Goal: Information Seeking & Learning: Learn about a topic

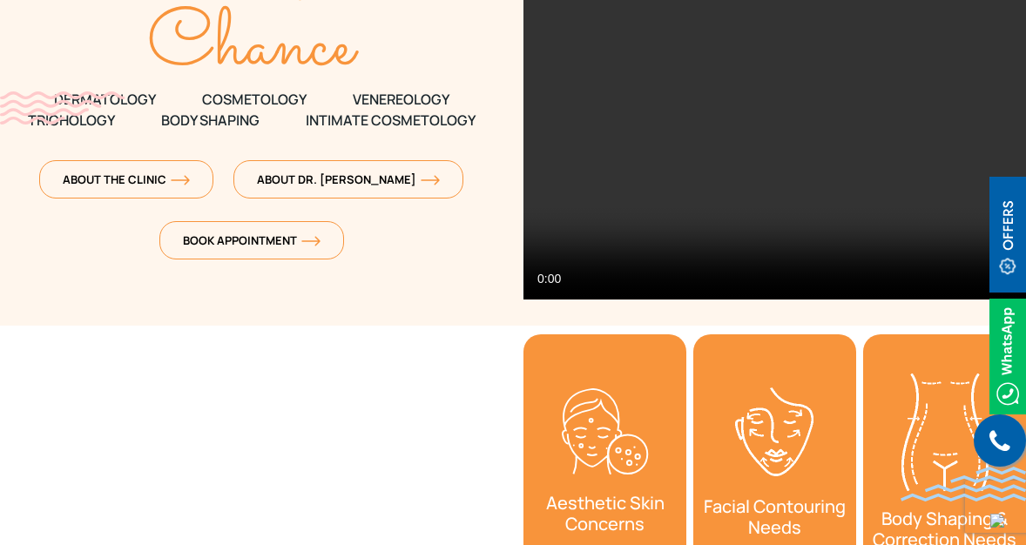
scroll to position [303, 0]
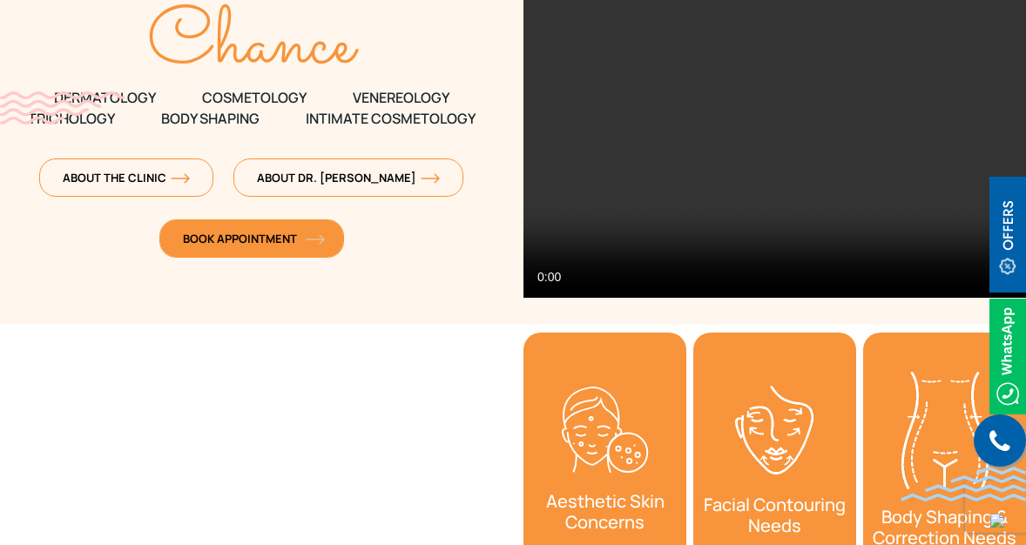
click at [303, 254] on link "Book Appointment" at bounding box center [251, 239] width 185 height 38
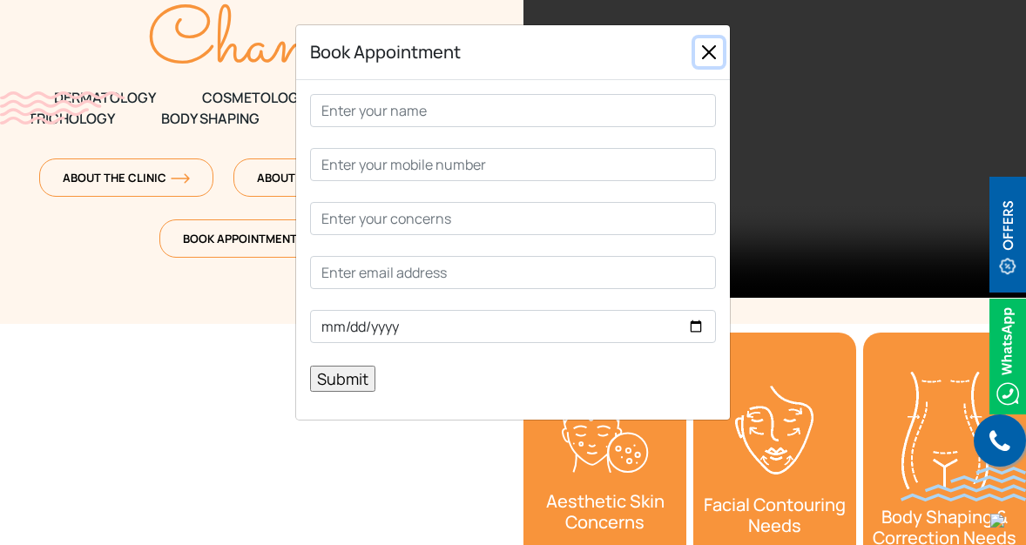
click at [711, 53] on button "Close" at bounding box center [709, 52] width 28 height 28
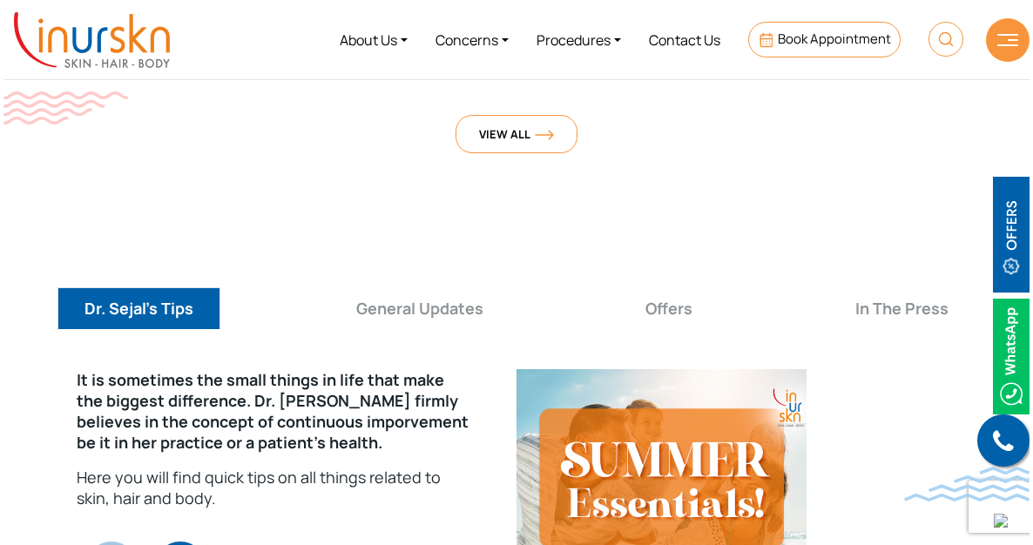
scroll to position [6080, 0]
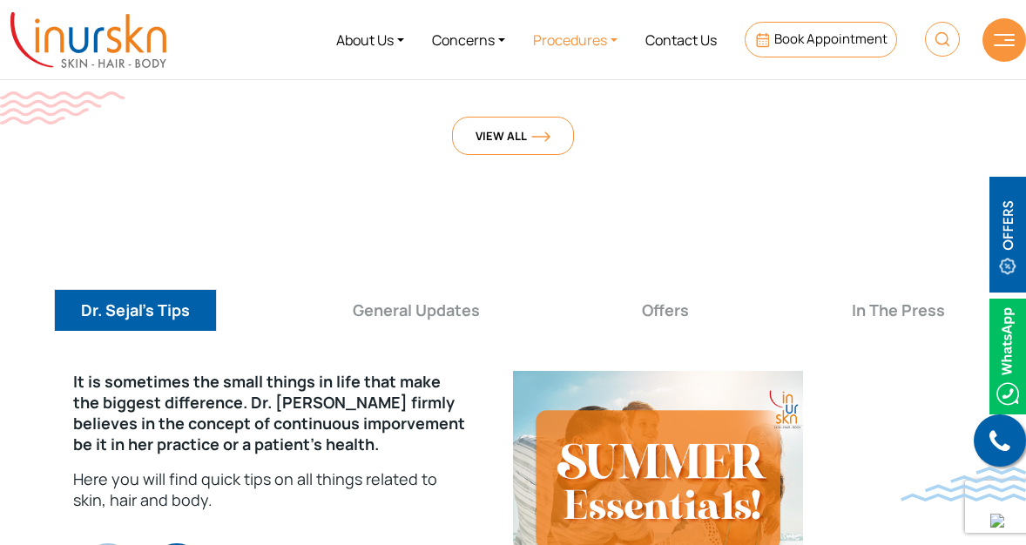
click at [593, 38] on link "Procedures" at bounding box center [575, 39] width 112 height 65
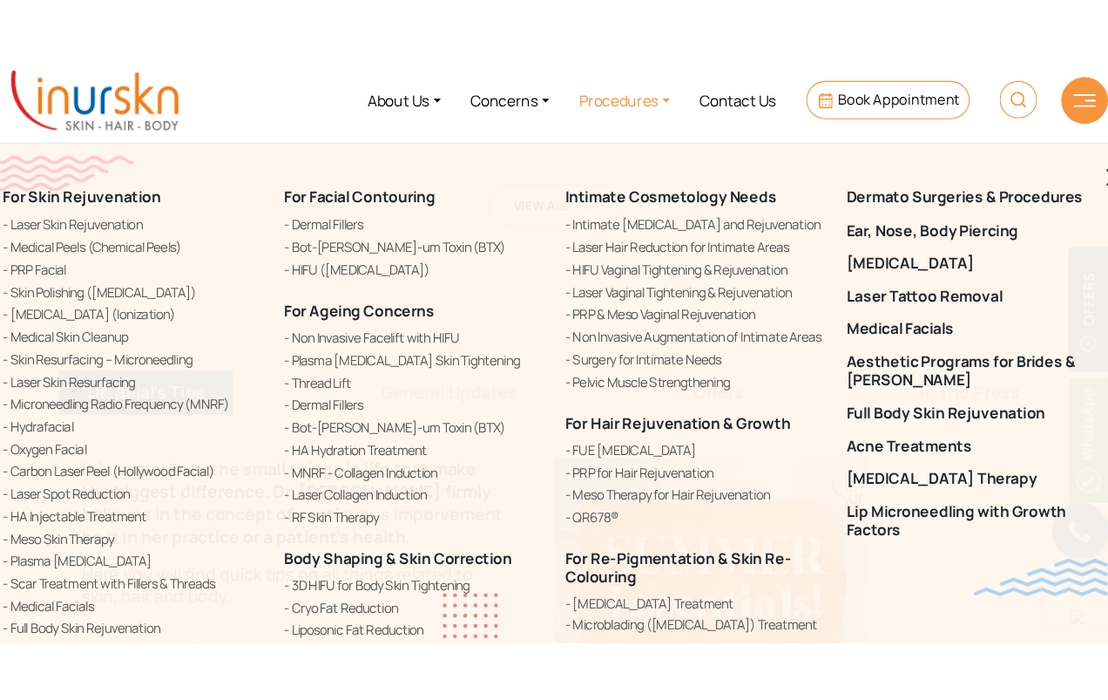
scroll to position [6054, 0]
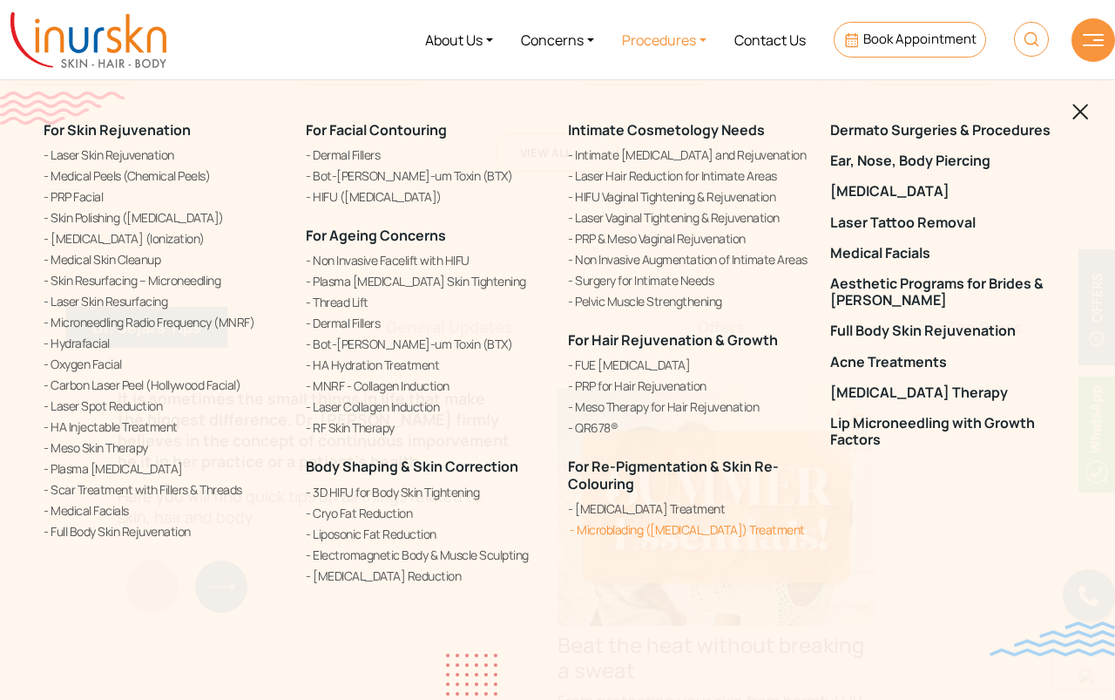
click at [609, 535] on link "Microblading ([MEDICAL_DATA]) Treatment" at bounding box center [688, 529] width 241 height 18
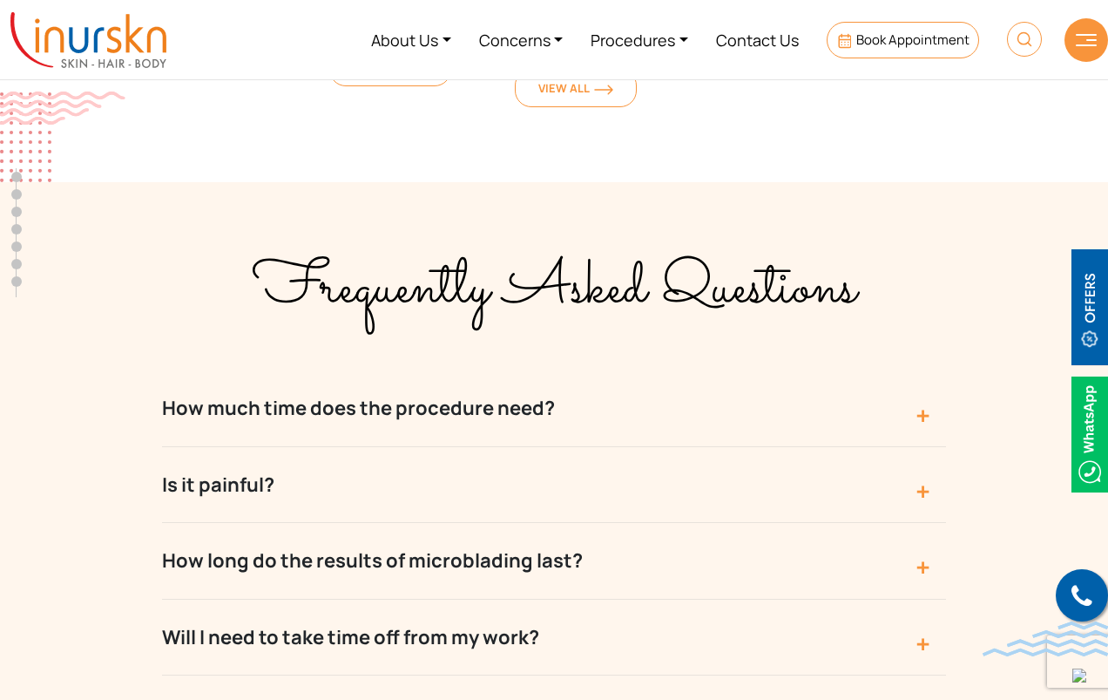
scroll to position [4346, 0]
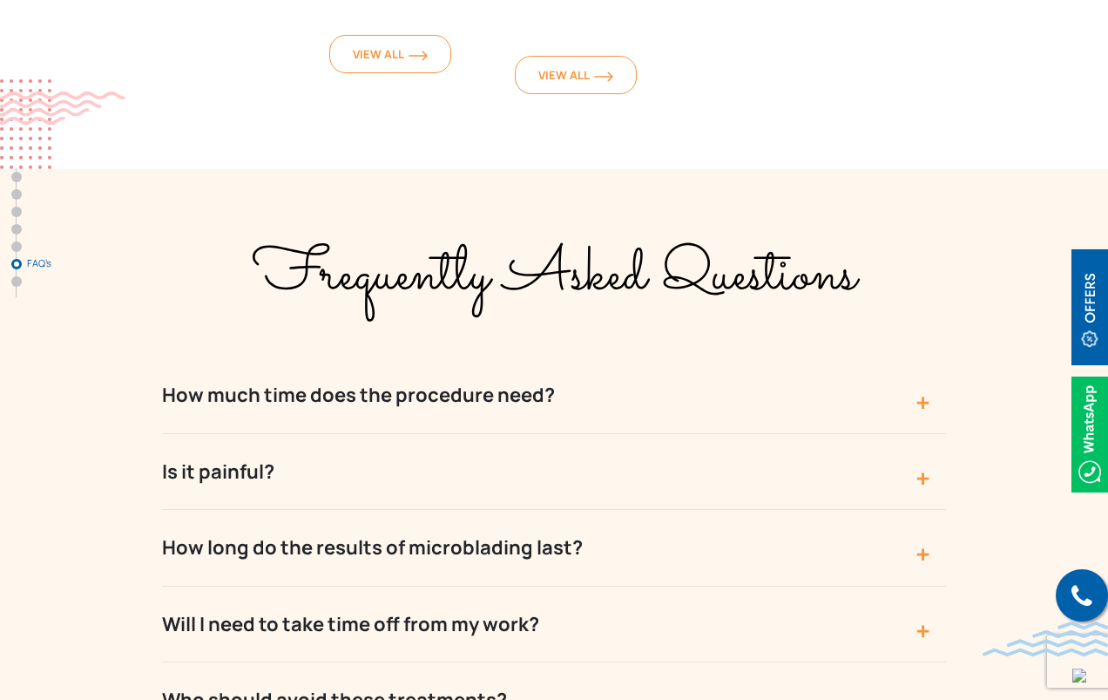
click at [558, 357] on button "How much time does the procedure need?" at bounding box center [554, 395] width 784 height 76
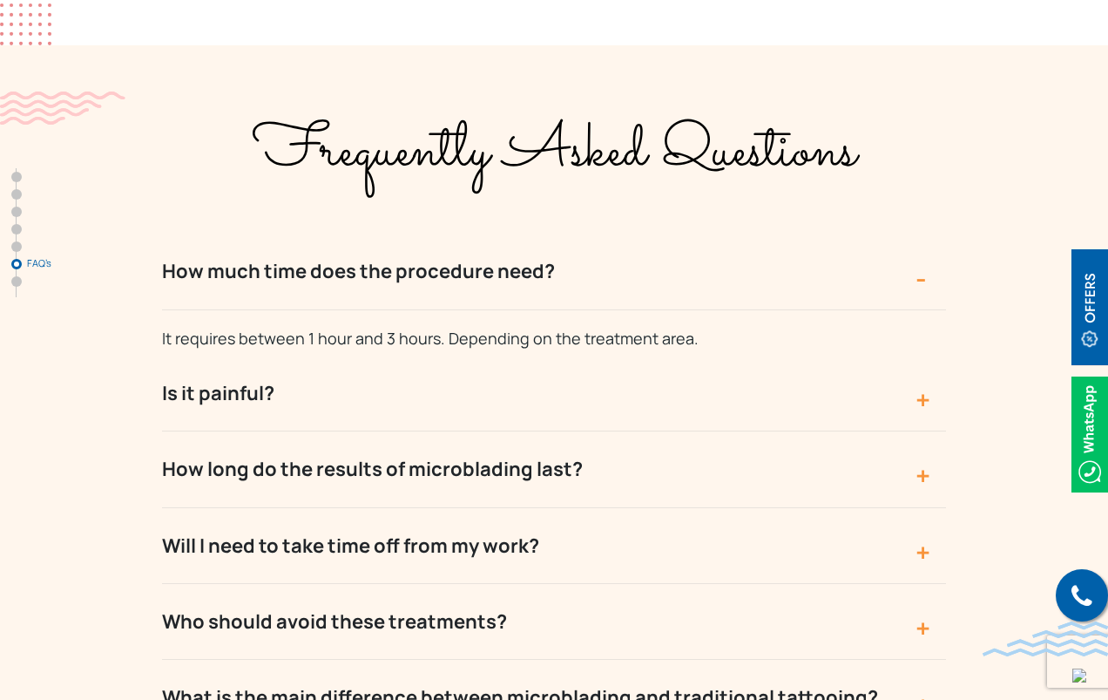
click at [558, 355] on button "Is it painful?" at bounding box center [554, 393] width 784 height 76
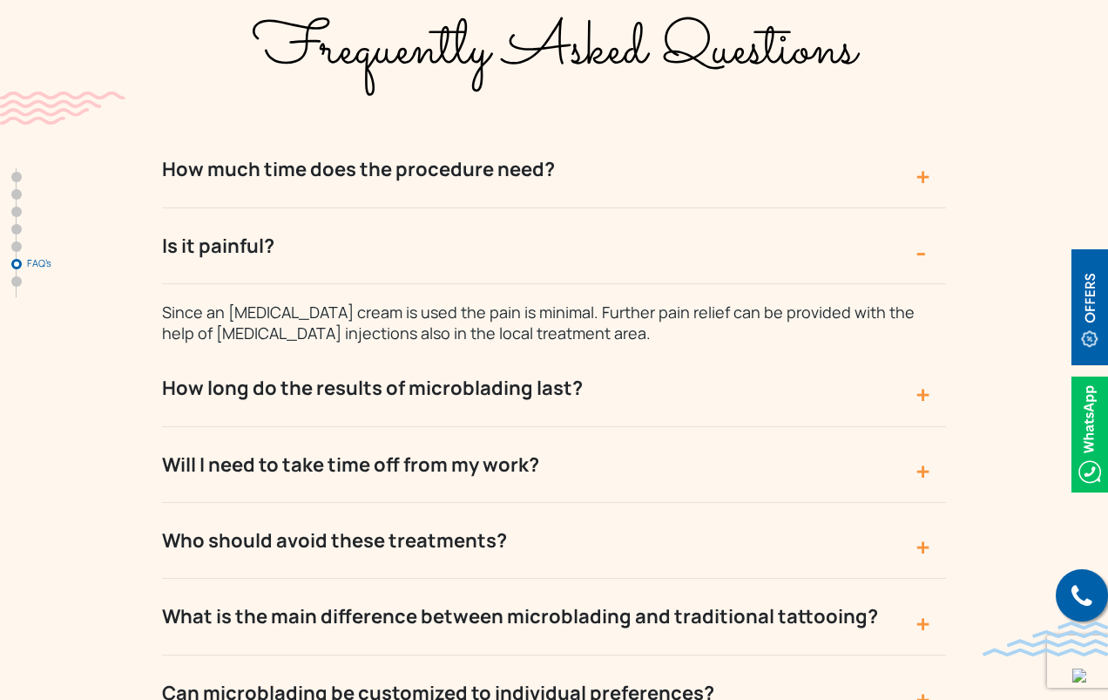
scroll to position [4594, 0]
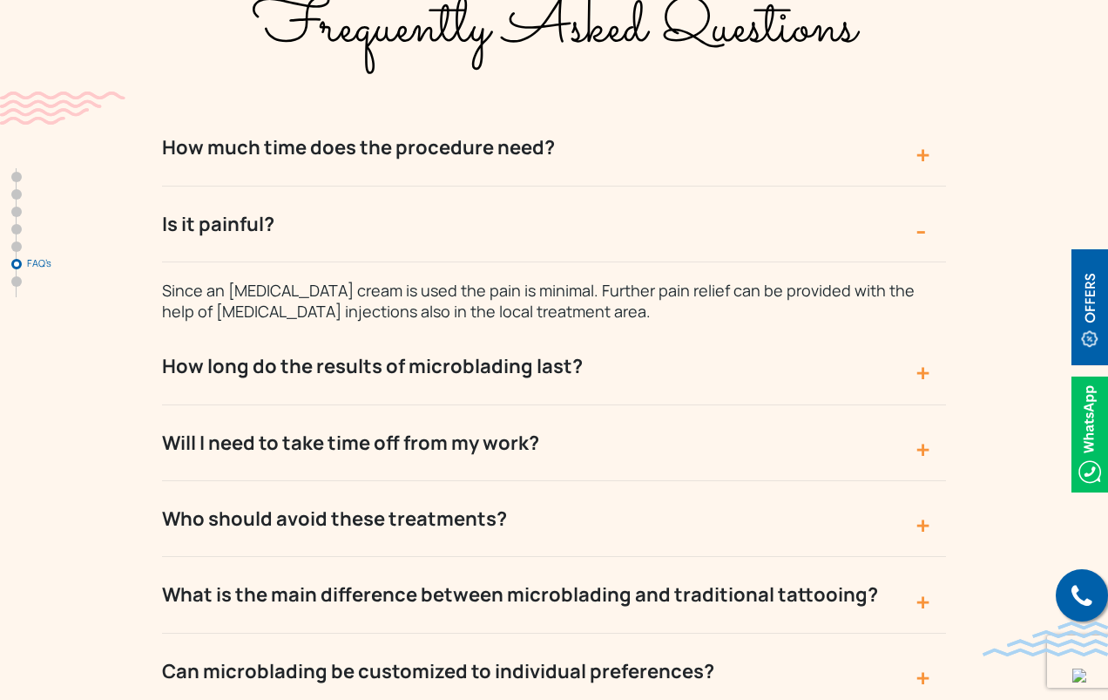
click at [558, 405] on button "Will I need to take time off from my work?" at bounding box center [554, 443] width 784 height 76
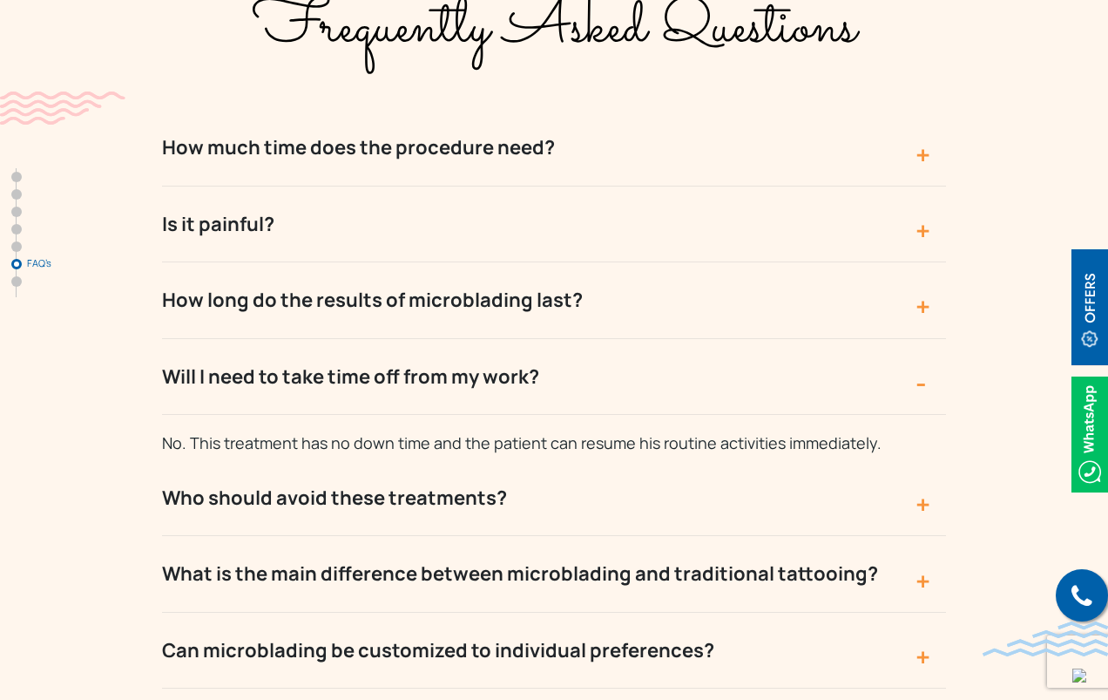
click at [553, 262] on button "How long do the results of microblading last?" at bounding box center [554, 300] width 784 height 76
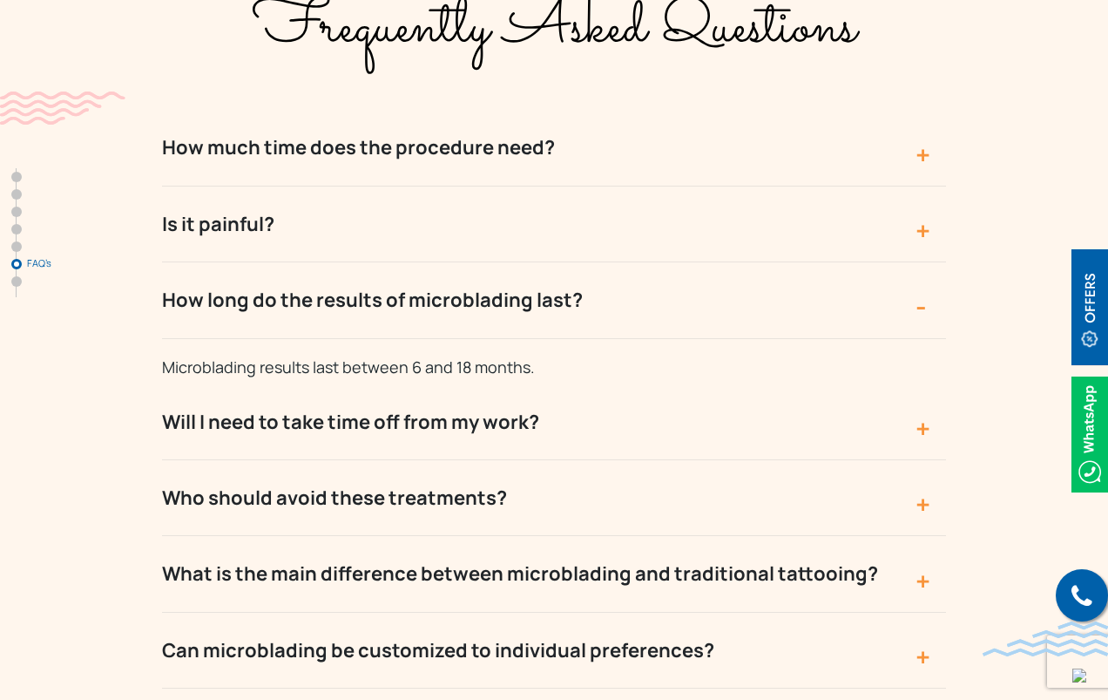
click at [550, 384] on button "Will I need to take time off from my work?" at bounding box center [554, 422] width 784 height 76
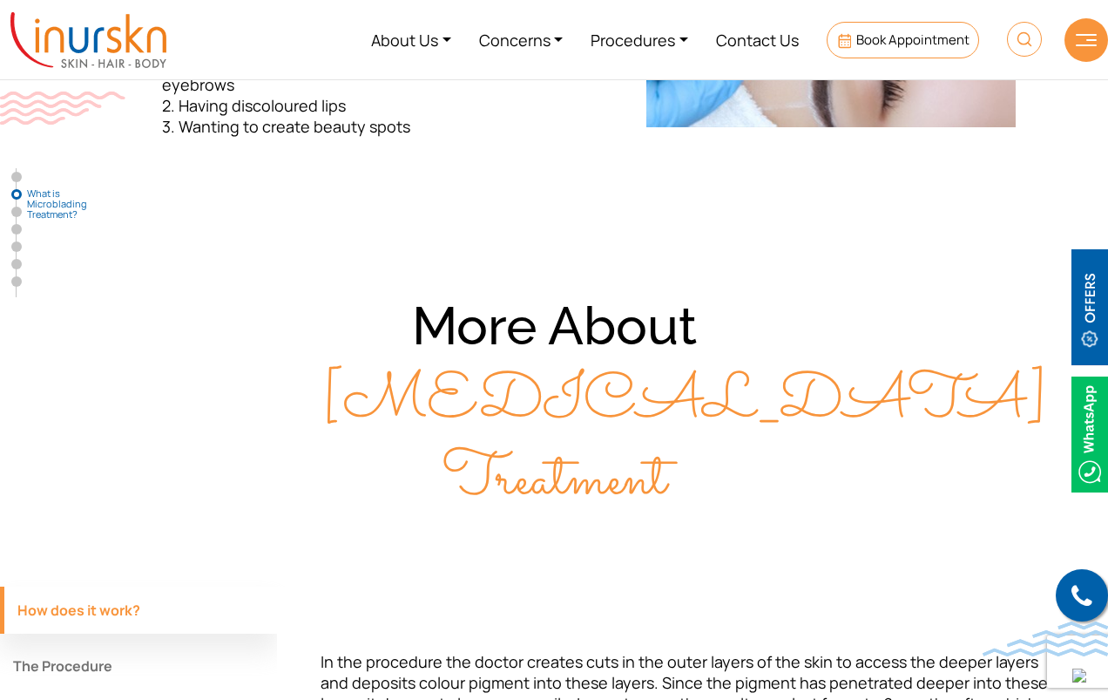
scroll to position [1196, 0]
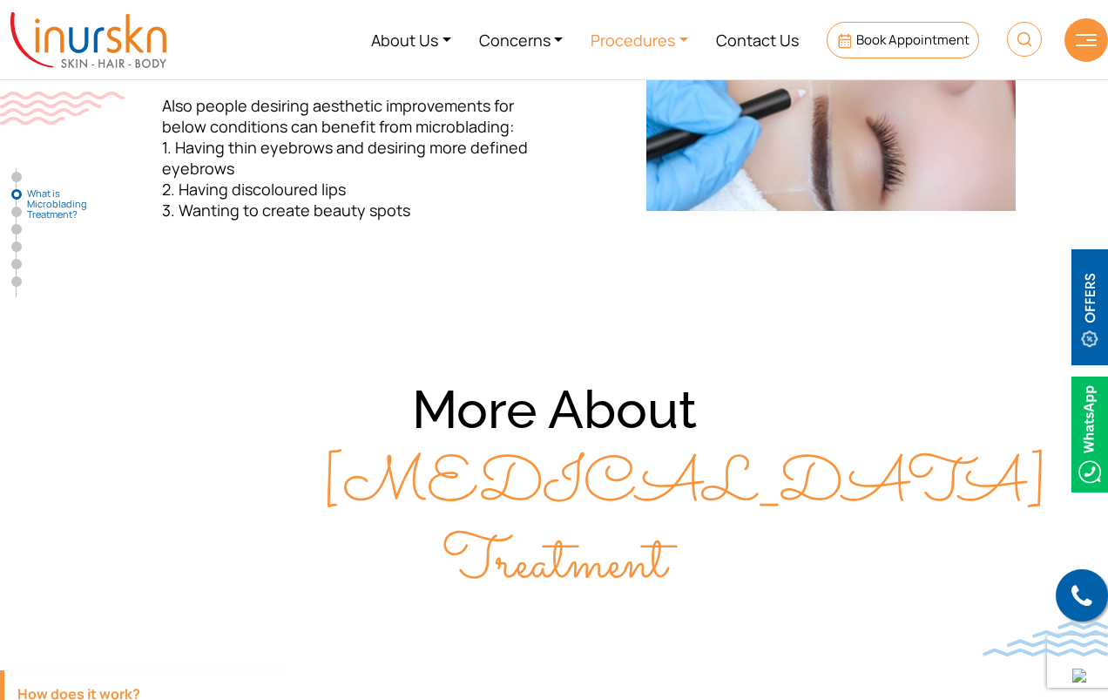
click at [645, 50] on link "Procedures" at bounding box center [639, 39] width 125 height 65
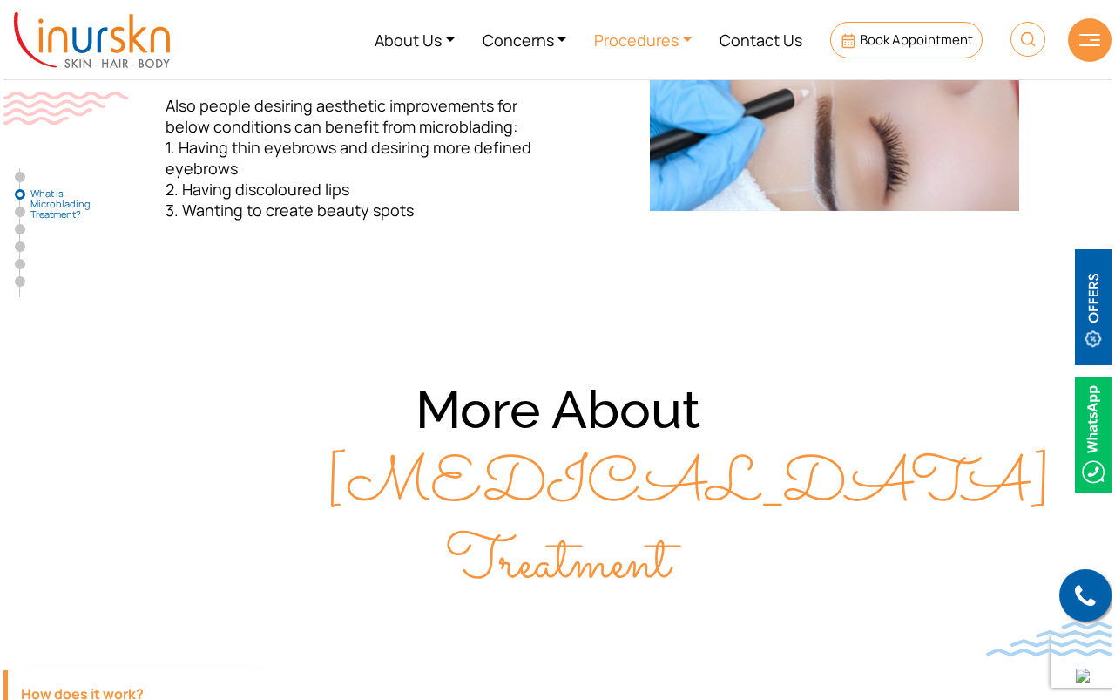
scroll to position [1199, 0]
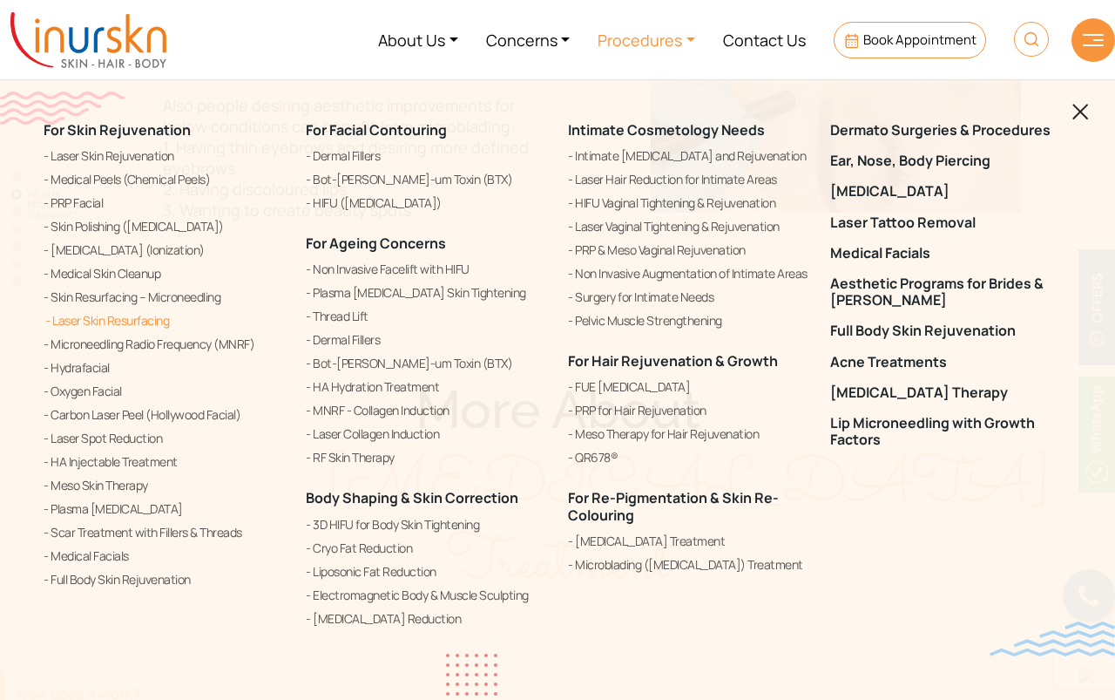
click at [133, 323] on link "Laser Skin Resurfacing" at bounding box center [164, 320] width 241 height 21
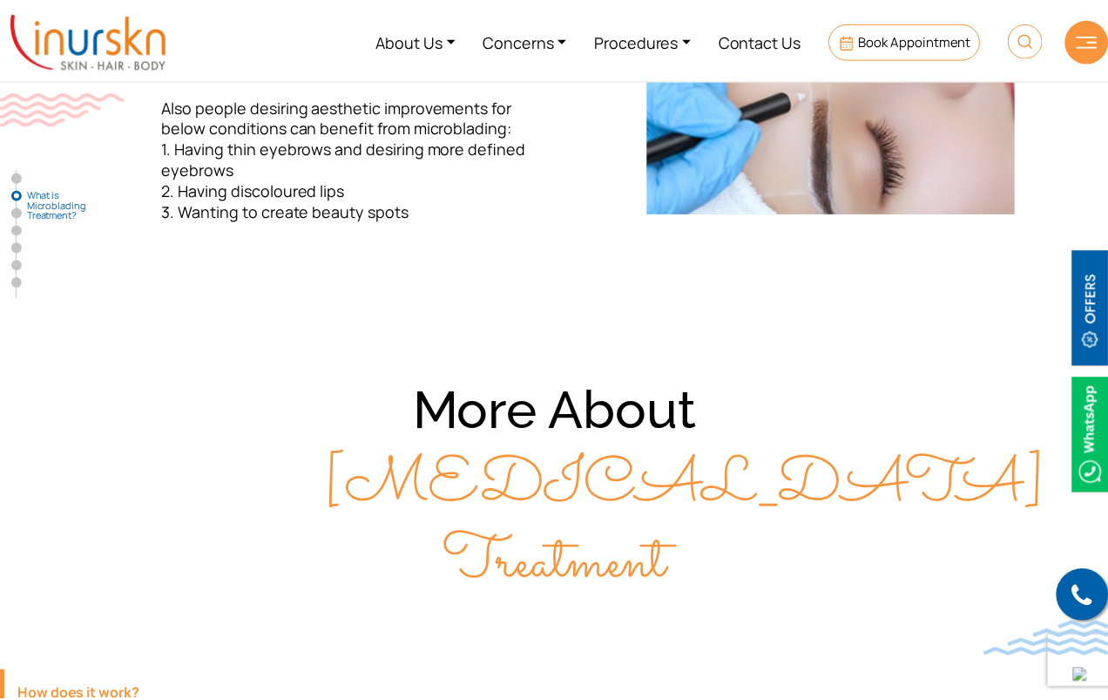
scroll to position [1196, 0]
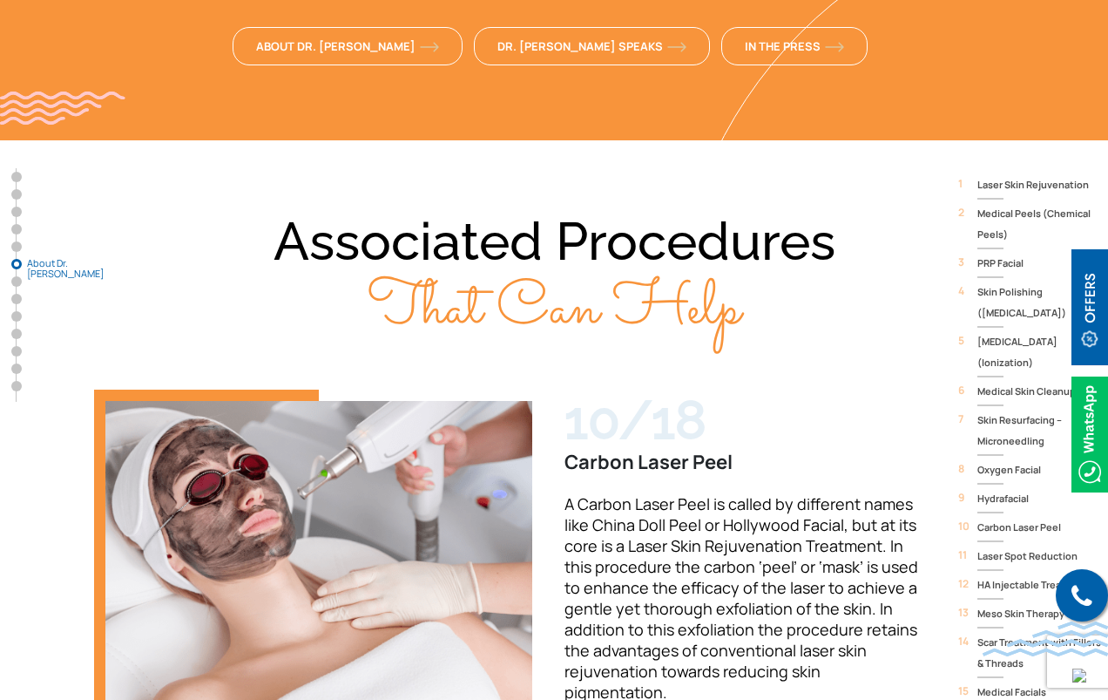
scroll to position [5036, 0]
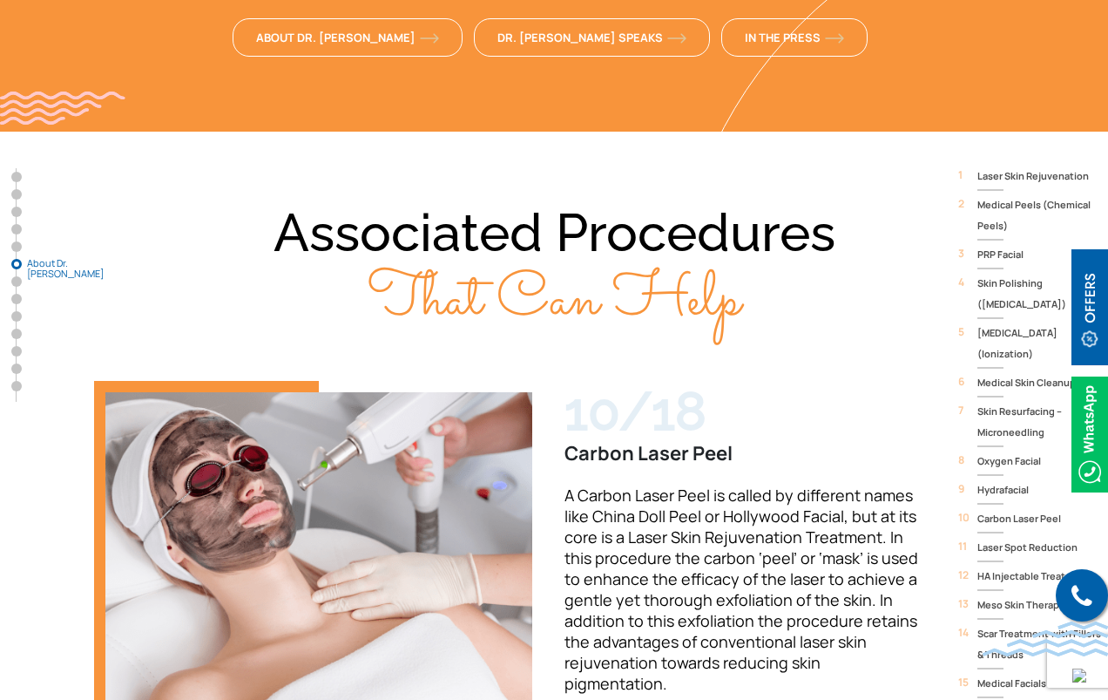
click at [1025, 166] on span "Laser Skin Rejuvenation" at bounding box center [1042, 176] width 131 height 21
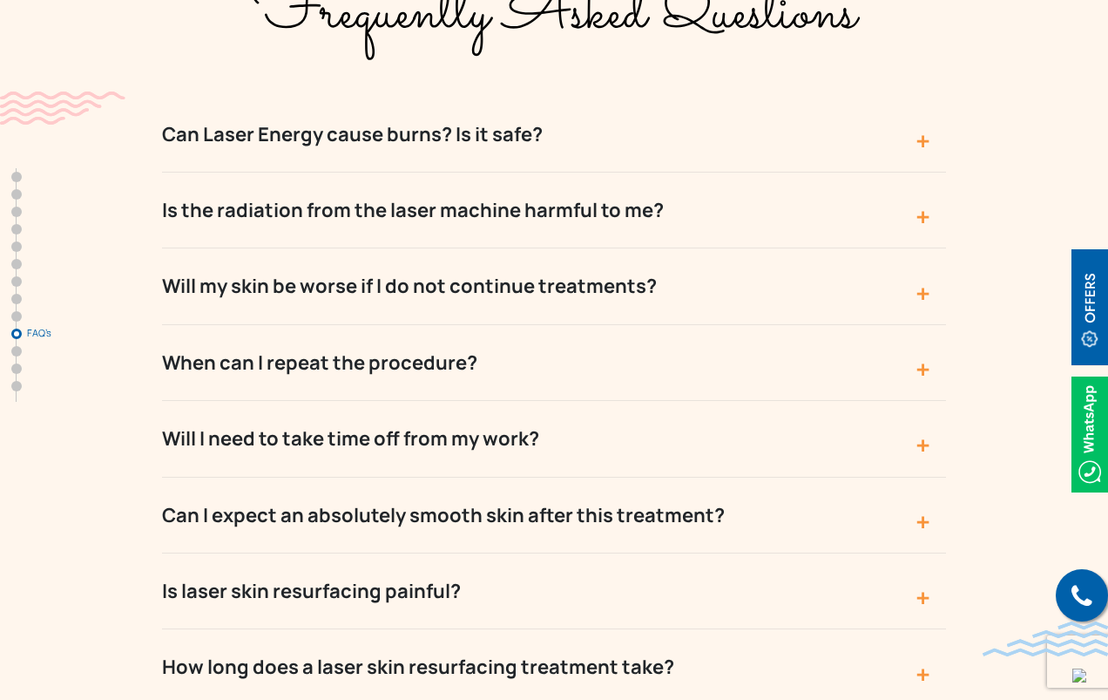
scroll to position [7844, 0]
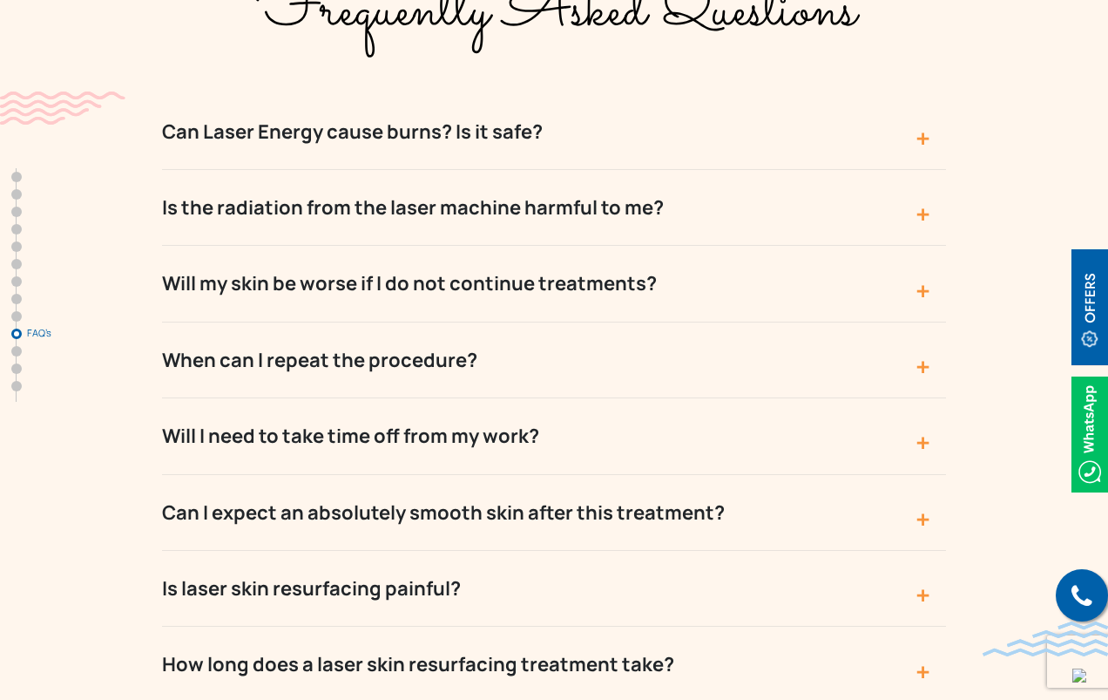
click at [411, 398] on button "Will I need to take time off from my work?" at bounding box center [554, 436] width 784 height 76
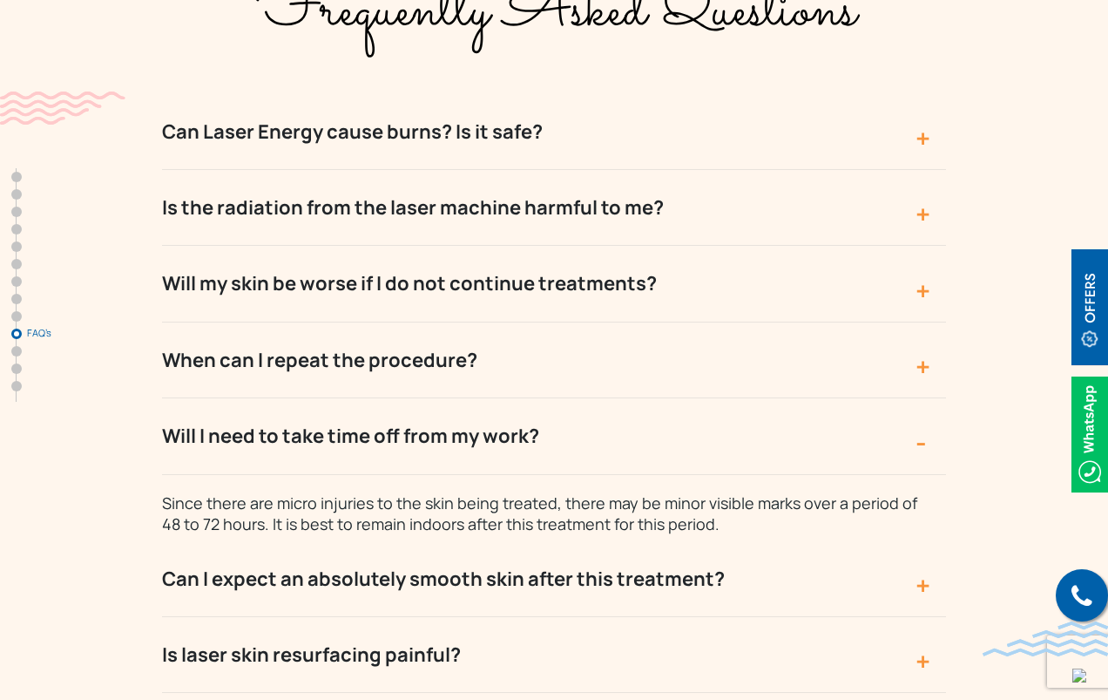
click at [460, 541] on button "Can I expect an absolutely smooth skin after this treatment?" at bounding box center [554, 579] width 784 height 76
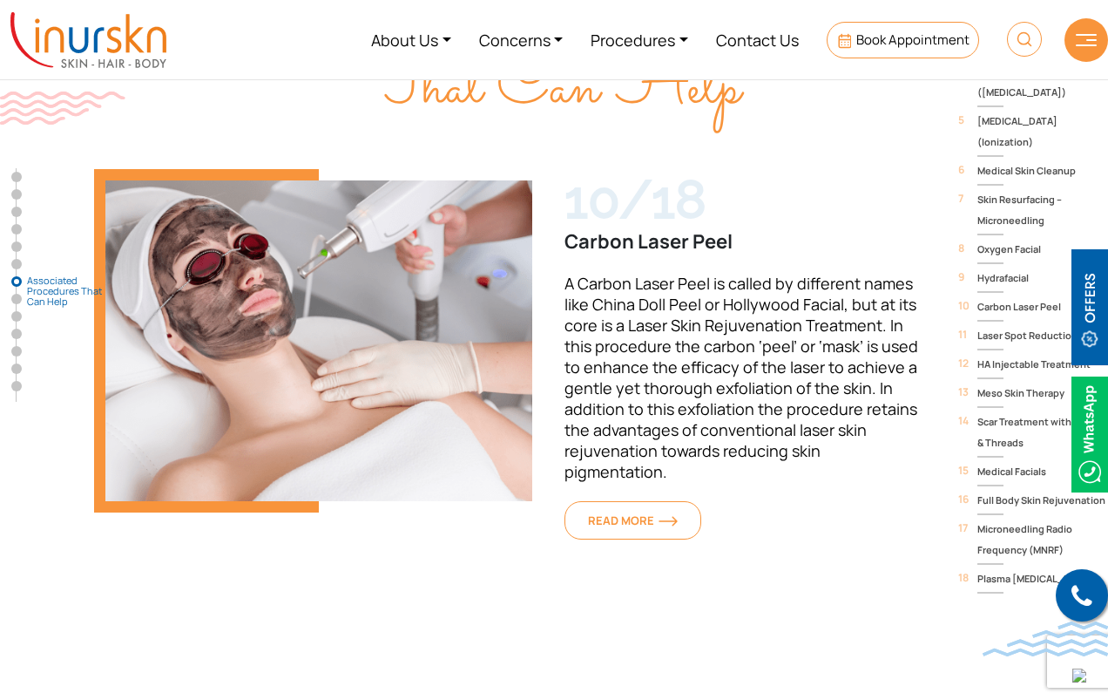
scroll to position [5206, 0]
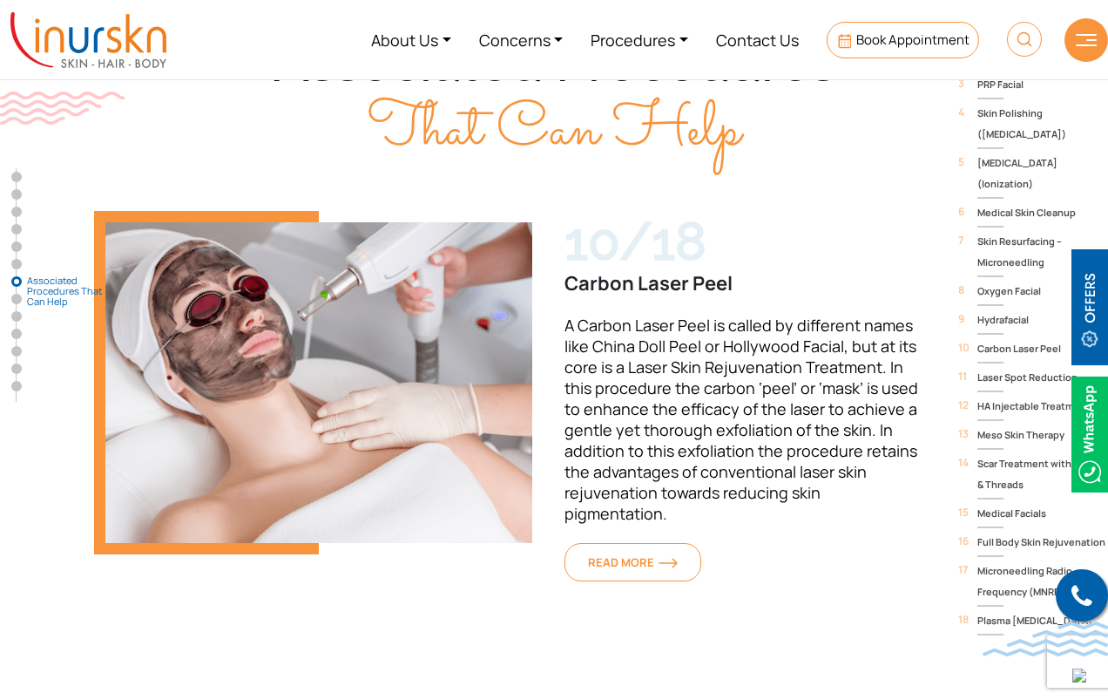
click at [1013, 309] on span "Hydrafacial" at bounding box center [1042, 319] width 131 height 21
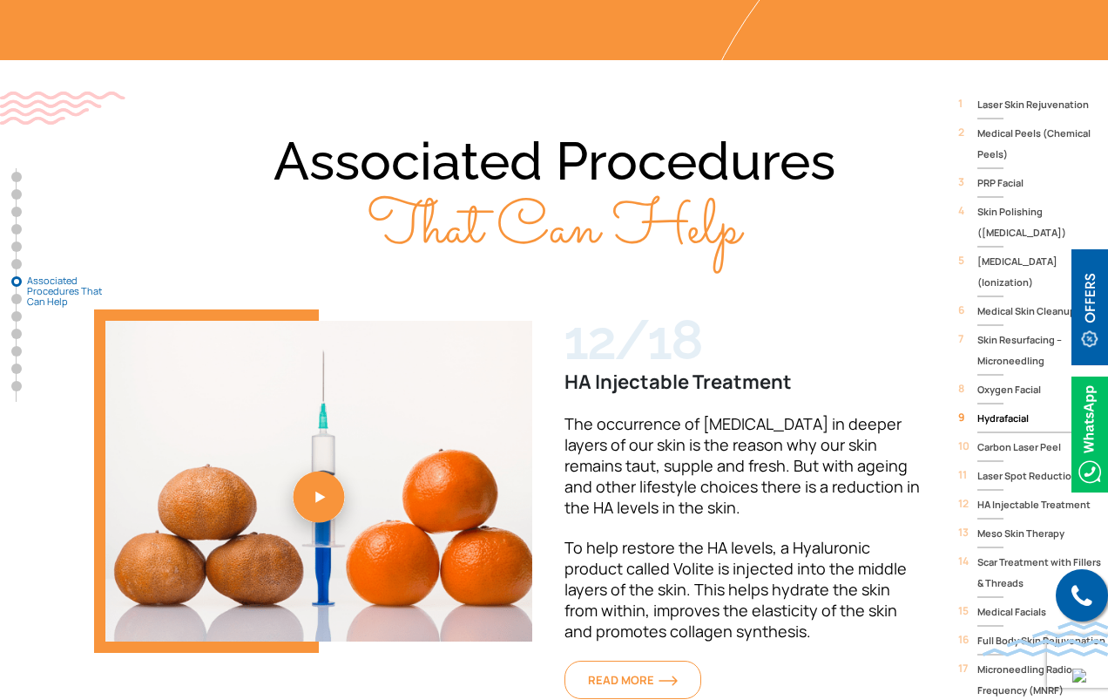
scroll to position [5113, 0]
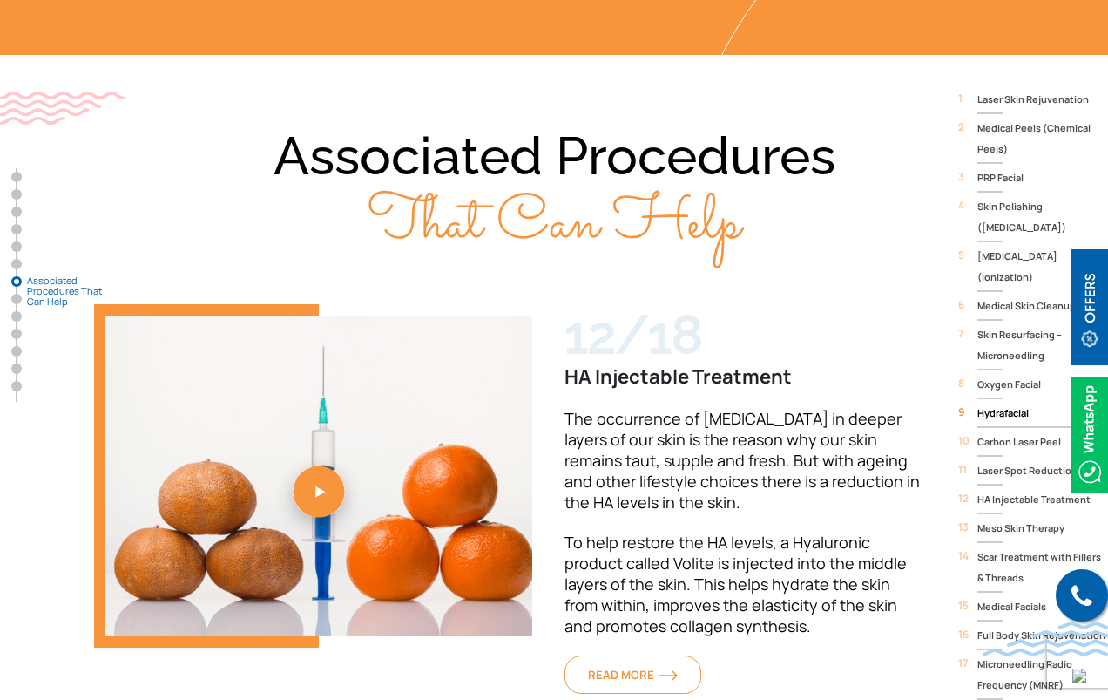
click at [1002, 402] on span "Hydrafacial" at bounding box center [1042, 412] width 131 height 21
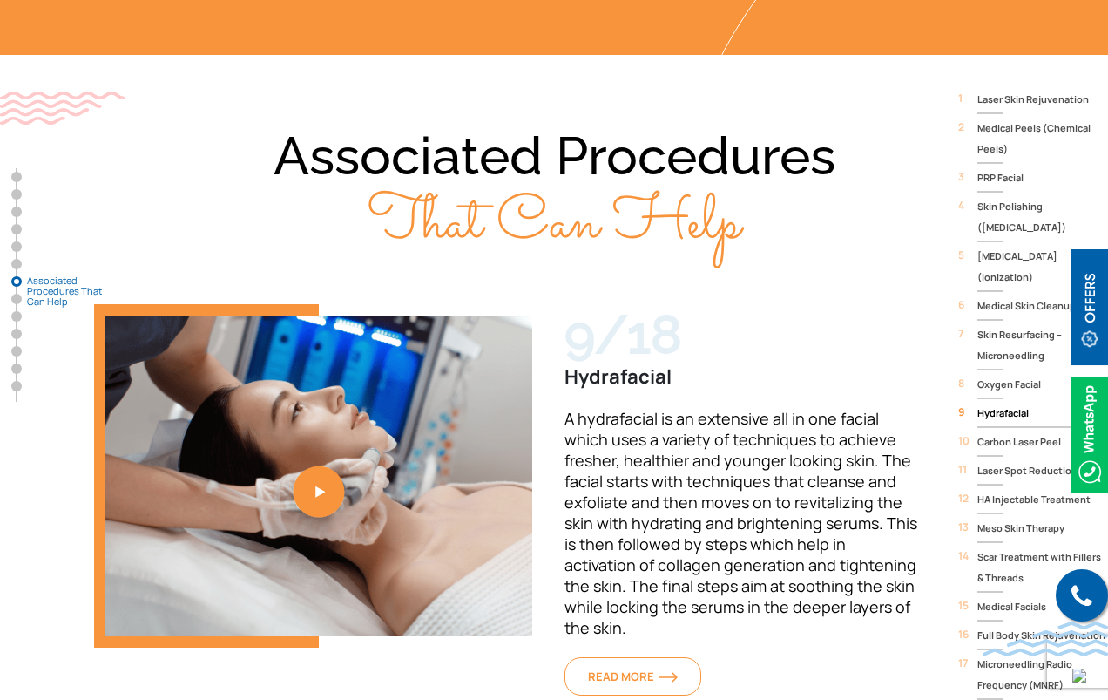
click at [1000, 402] on span "Hydrafacial" at bounding box center [1042, 412] width 131 height 21
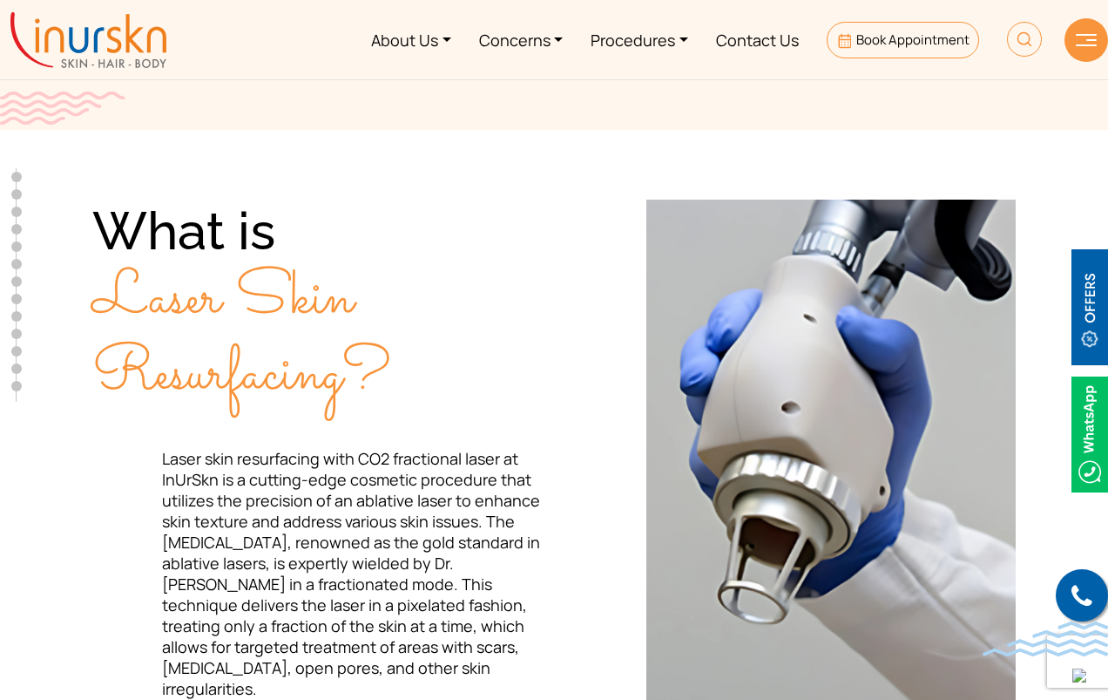
scroll to position [0, 0]
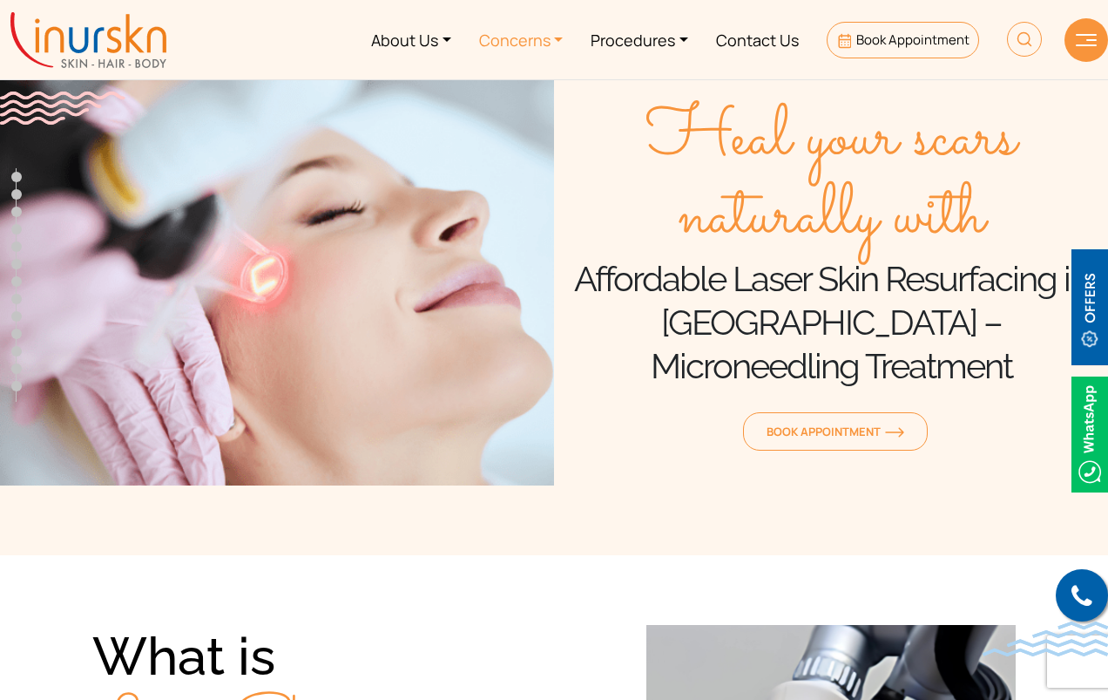
click at [543, 42] on link "Concerns" at bounding box center [521, 39] width 112 height 65
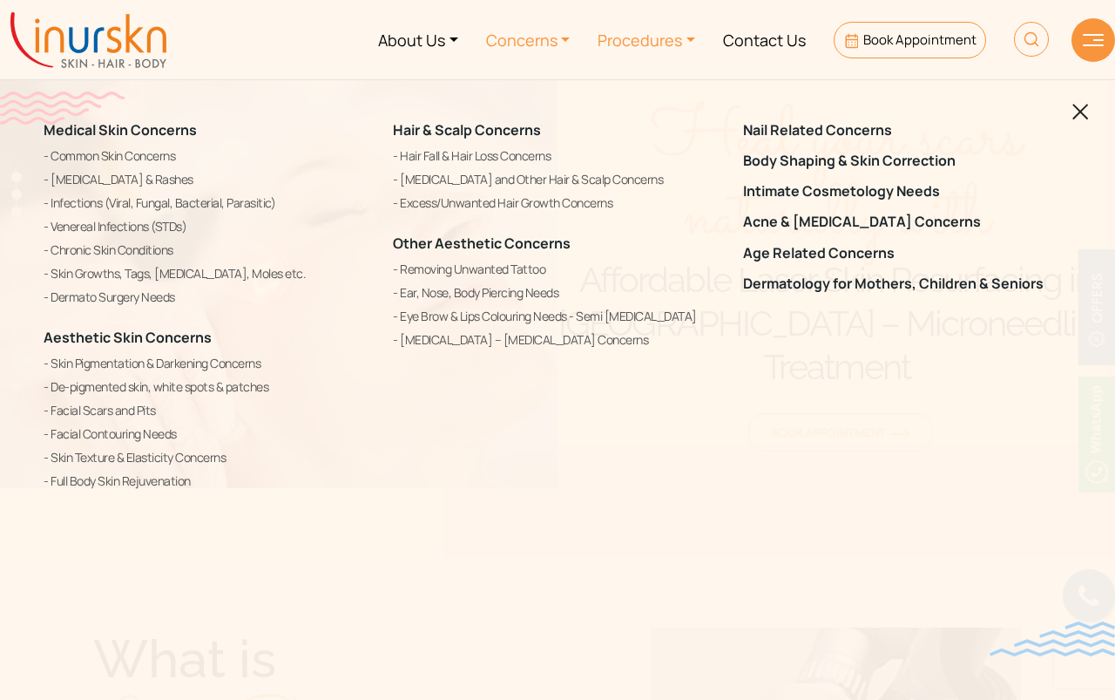
click at [639, 47] on link "Procedures" at bounding box center [646, 39] width 125 height 65
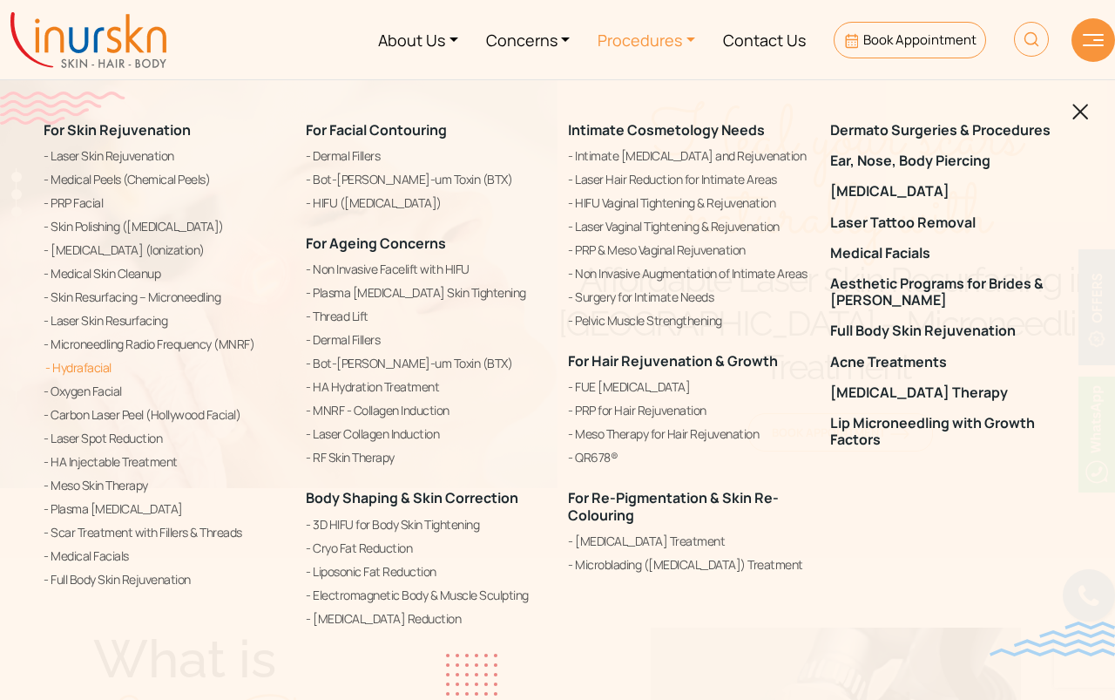
click at [77, 369] on link "Hydrafacial" at bounding box center [164, 367] width 241 height 21
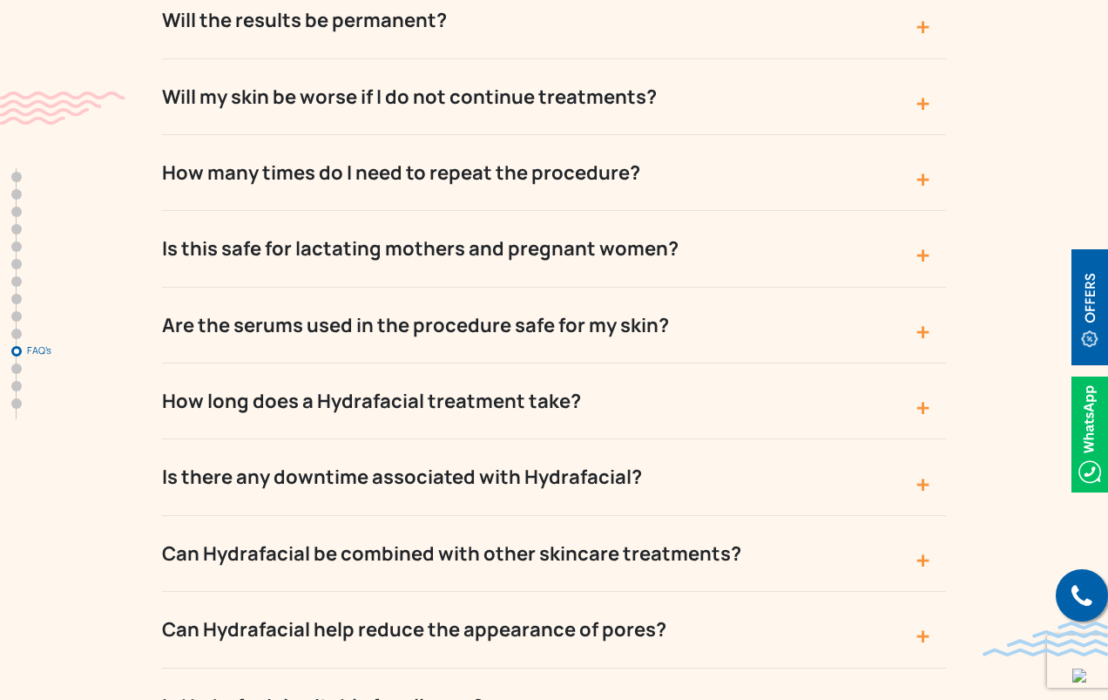
scroll to position [8470, 0]
click at [442, 362] on button "How long does a Hydrafacial treatment take?" at bounding box center [554, 400] width 784 height 76
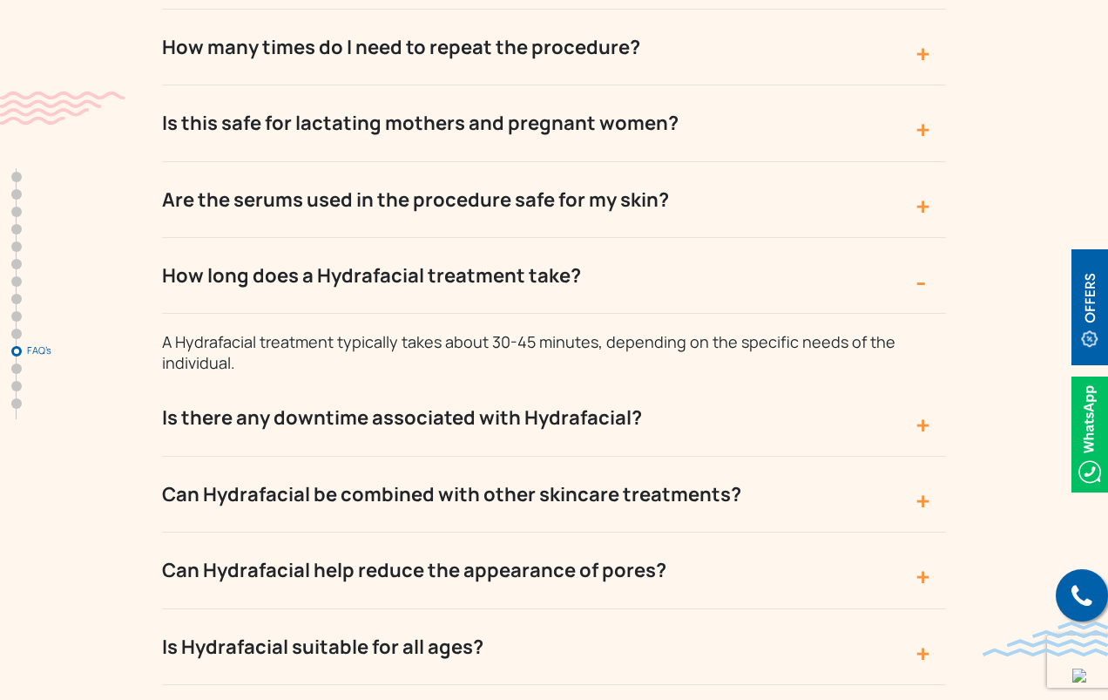
scroll to position [8600, 0]
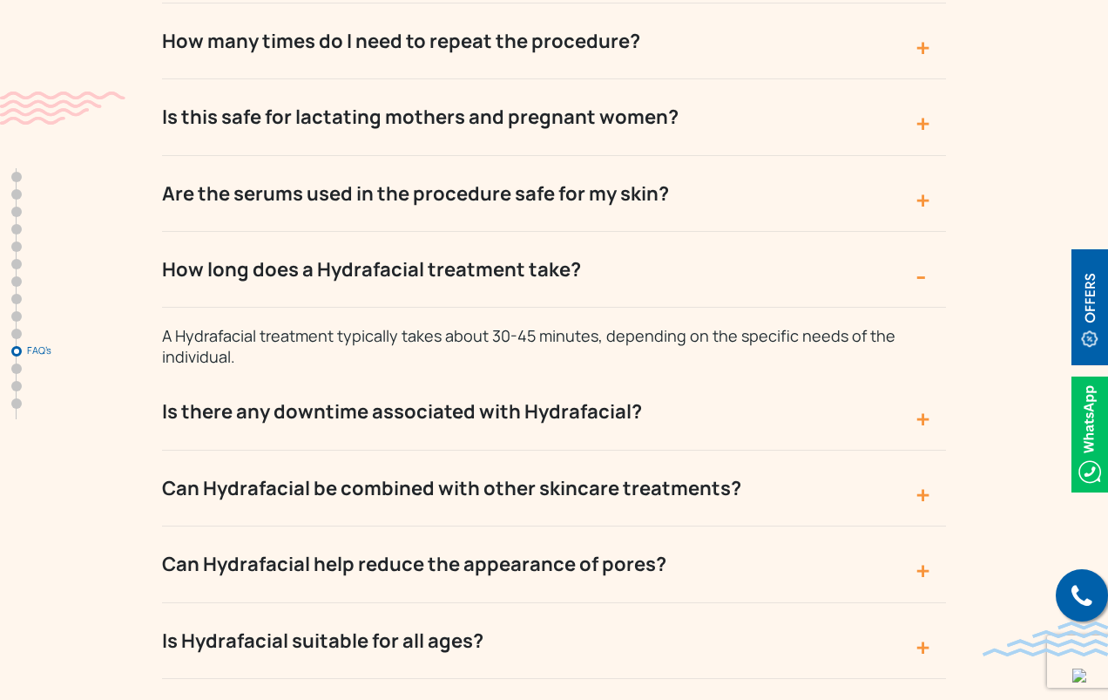
click at [442, 374] on button "Is there any downtime associated with Hydrafacial?" at bounding box center [554, 412] width 784 height 76
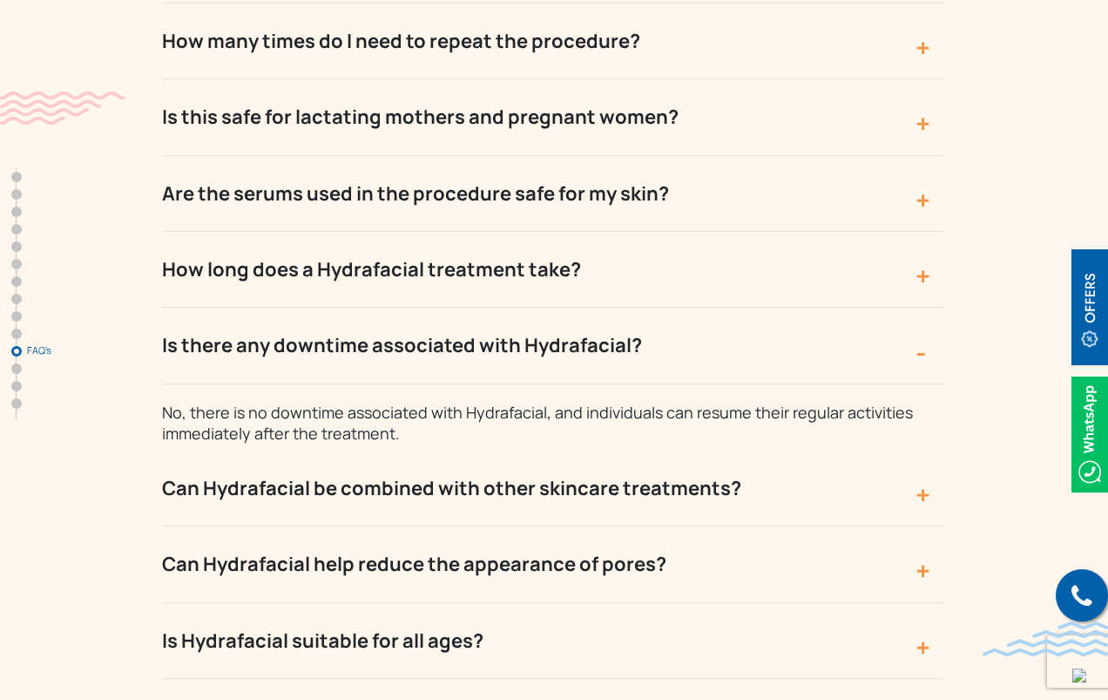
click at [450, 450] on button "Can Hydrafacial be combined with other skincare treatments?" at bounding box center [554, 488] width 784 height 76
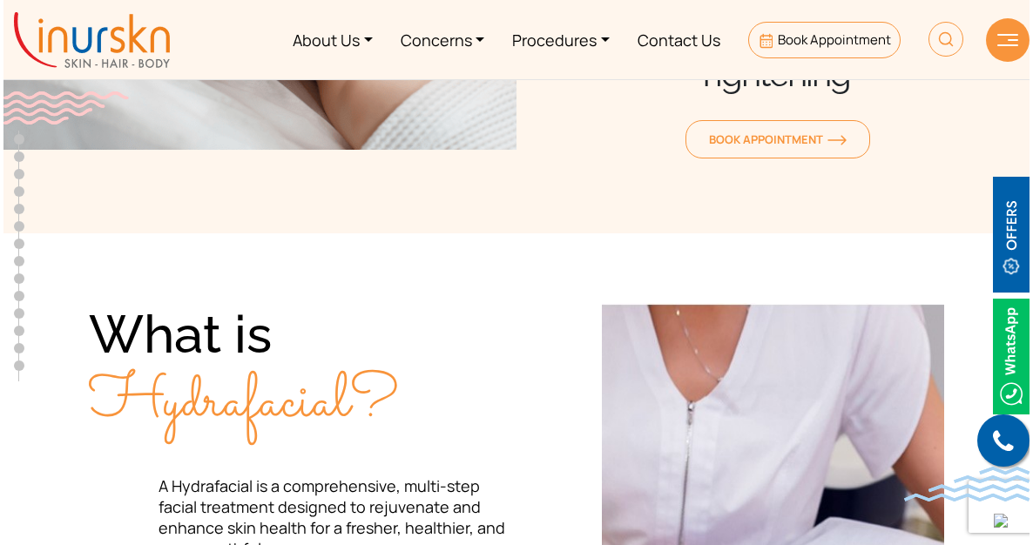
scroll to position [0, 0]
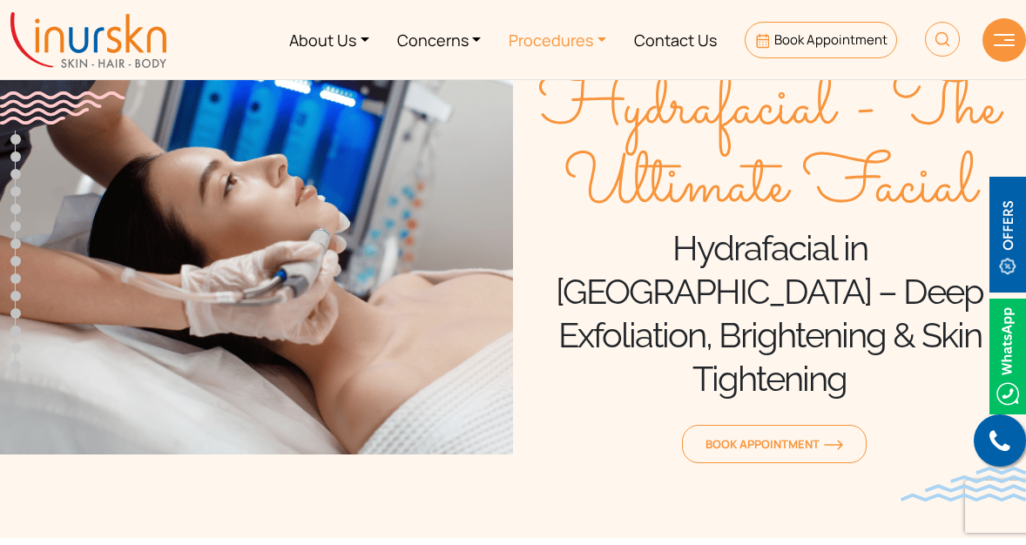
click at [547, 35] on link "Procedures" at bounding box center [557, 39] width 125 height 65
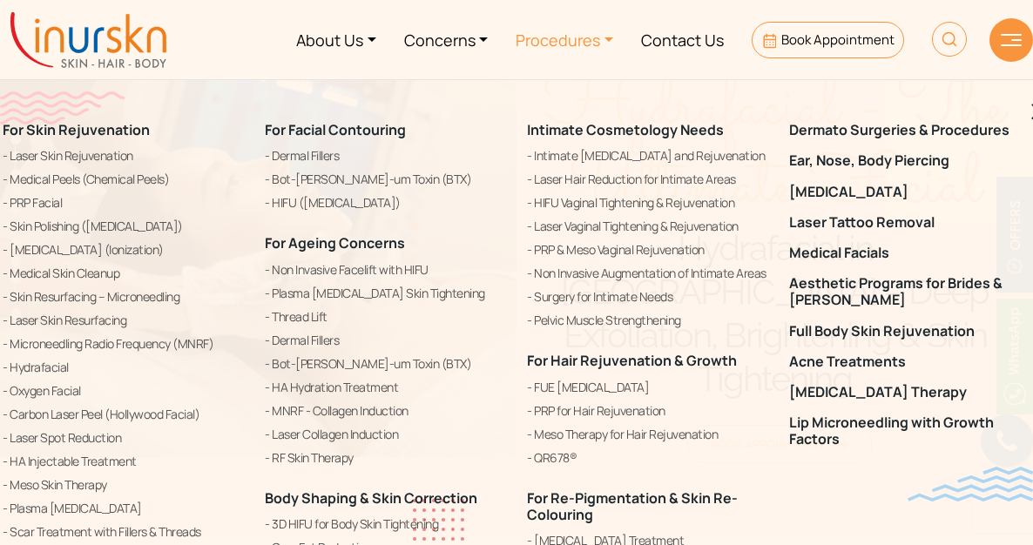
click at [953, 23] on img at bounding box center [949, 39] width 35 height 35
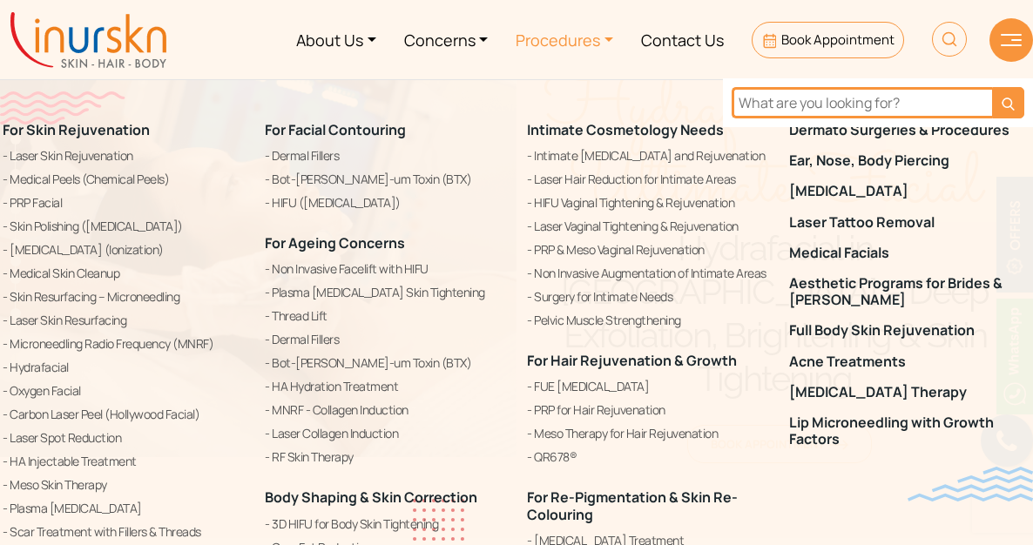
click at [862, 108] on input "text" at bounding box center [862, 102] width 260 height 31
type input "ionisation"
click at [992, 87] on button "submit" at bounding box center [1008, 102] width 32 height 31
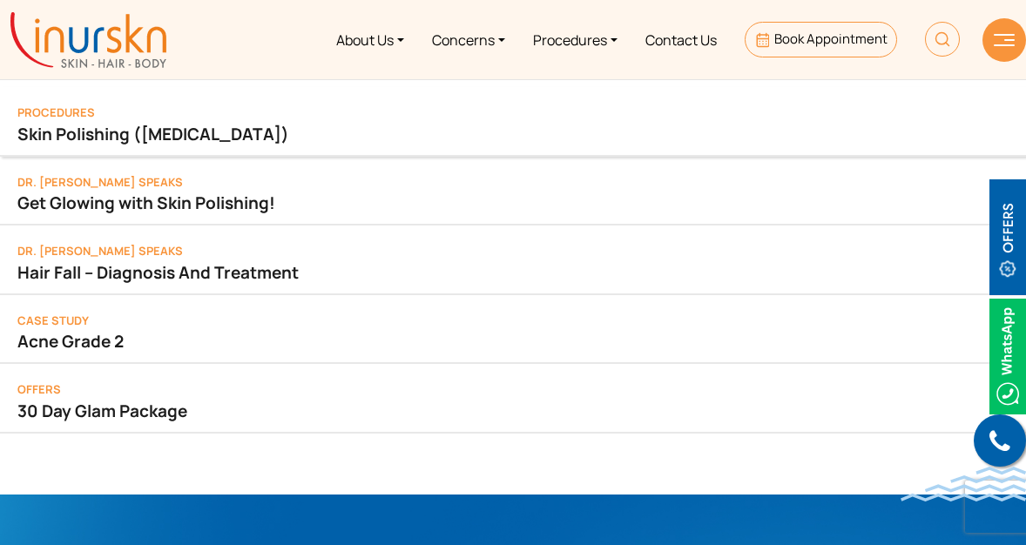
click at [155, 137] on link "Skin Polishing ([MEDICAL_DATA])" at bounding box center [512, 134] width 991 height 24
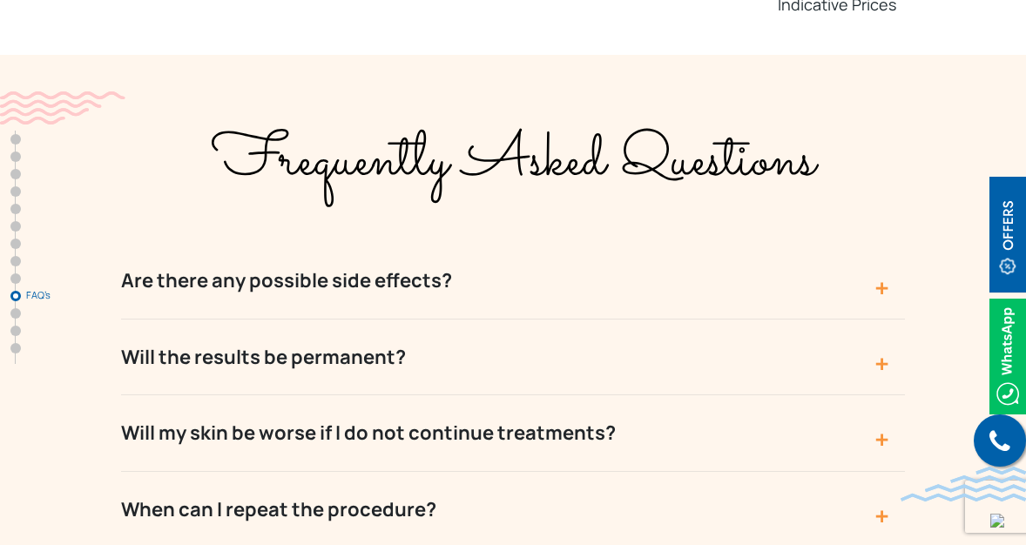
scroll to position [7472, 0]
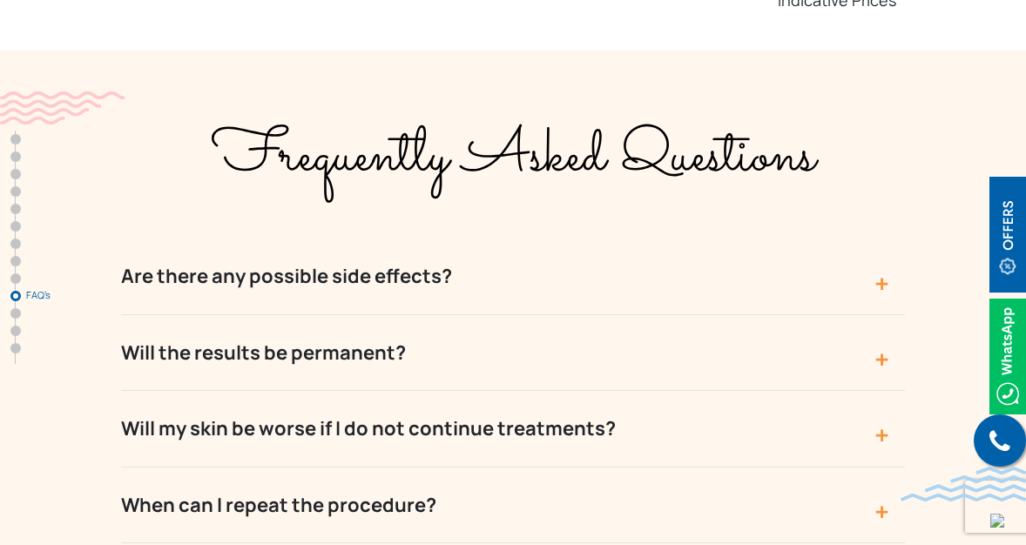
click at [278, 315] on button "Will the results be permanent?" at bounding box center [513, 353] width 784 height 76
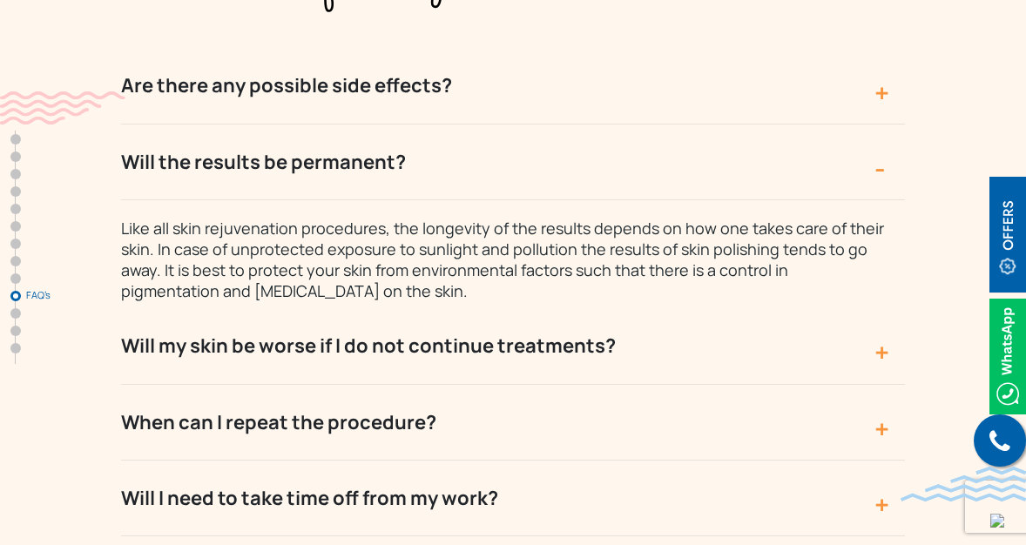
scroll to position [7673, 0]
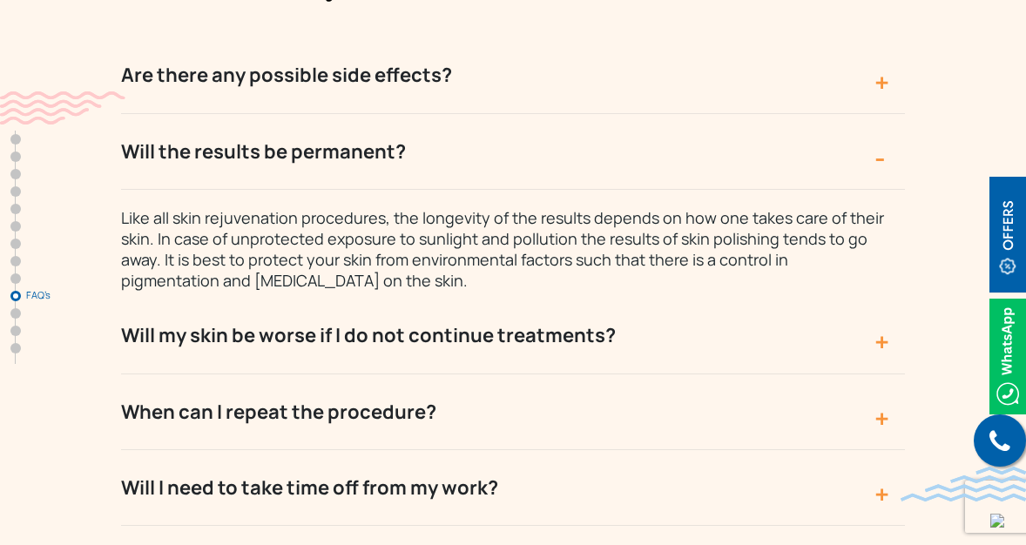
click at [311, 450] on button "Will I need to take time off from my work?" at bounding box center [513, 488] width 784 height 76
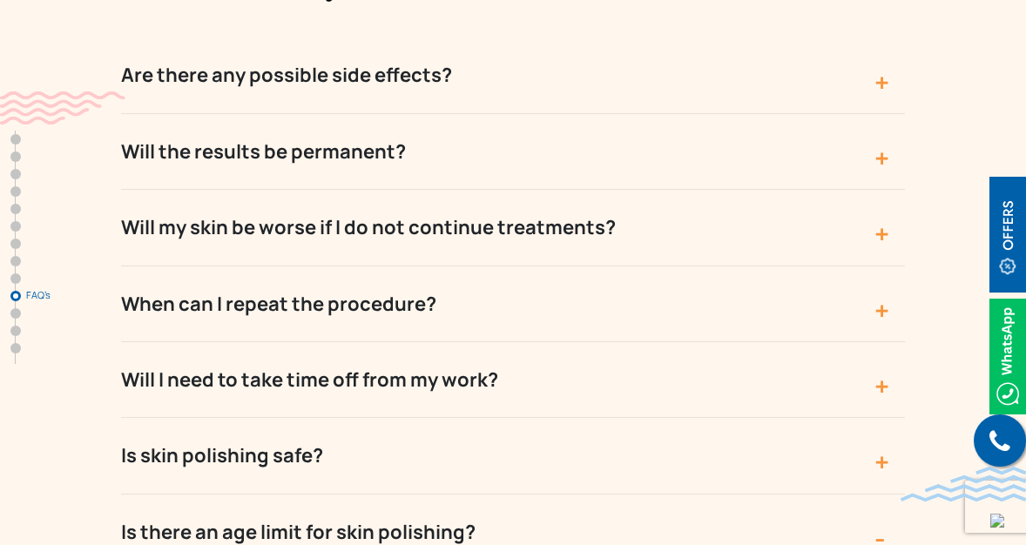
click at [429, 342] on button "Will I need to take time off from my work?" at bounding box center [513, 380] width 784 height 76
